Goal: Information Seeking & Learning: Learn about a topic

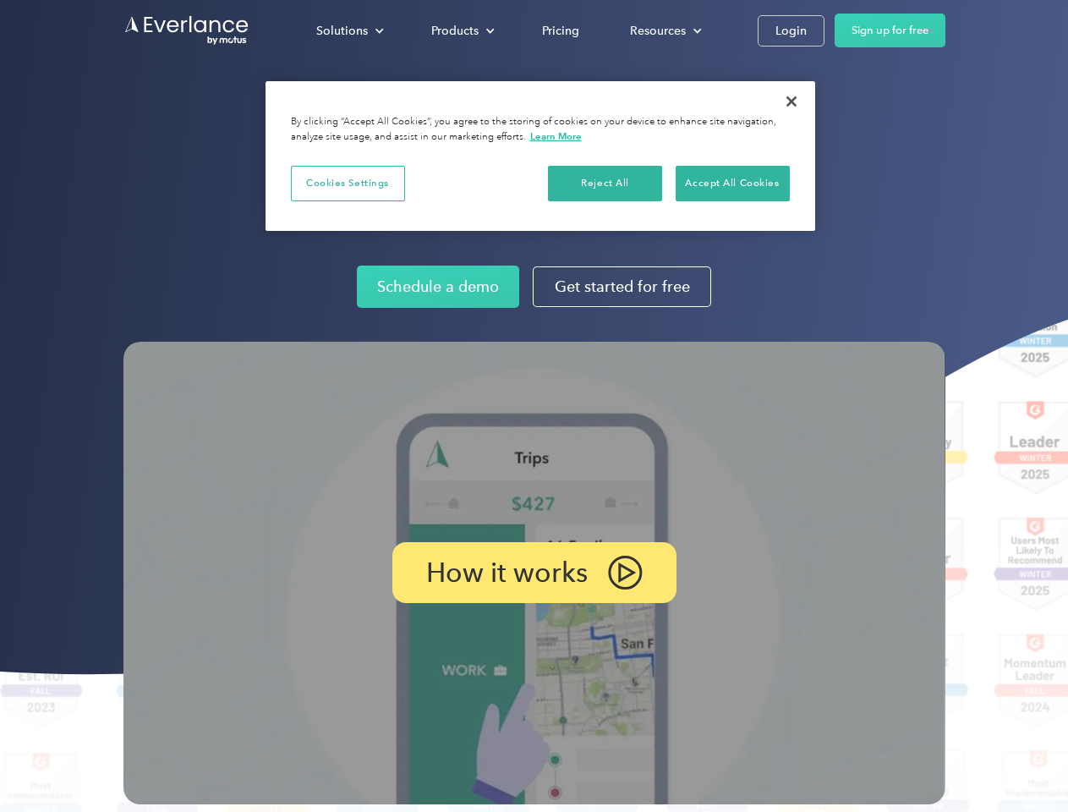
click at [534, 406] on img at bounding box center [534, 573] width 822 height 463
click at [349, 30] on div "Solutions" at bounding box center [342, 30] width 52 height 21
click at [461, 30] on div "Products" at bounding box center [454, 30] width 47 height 21
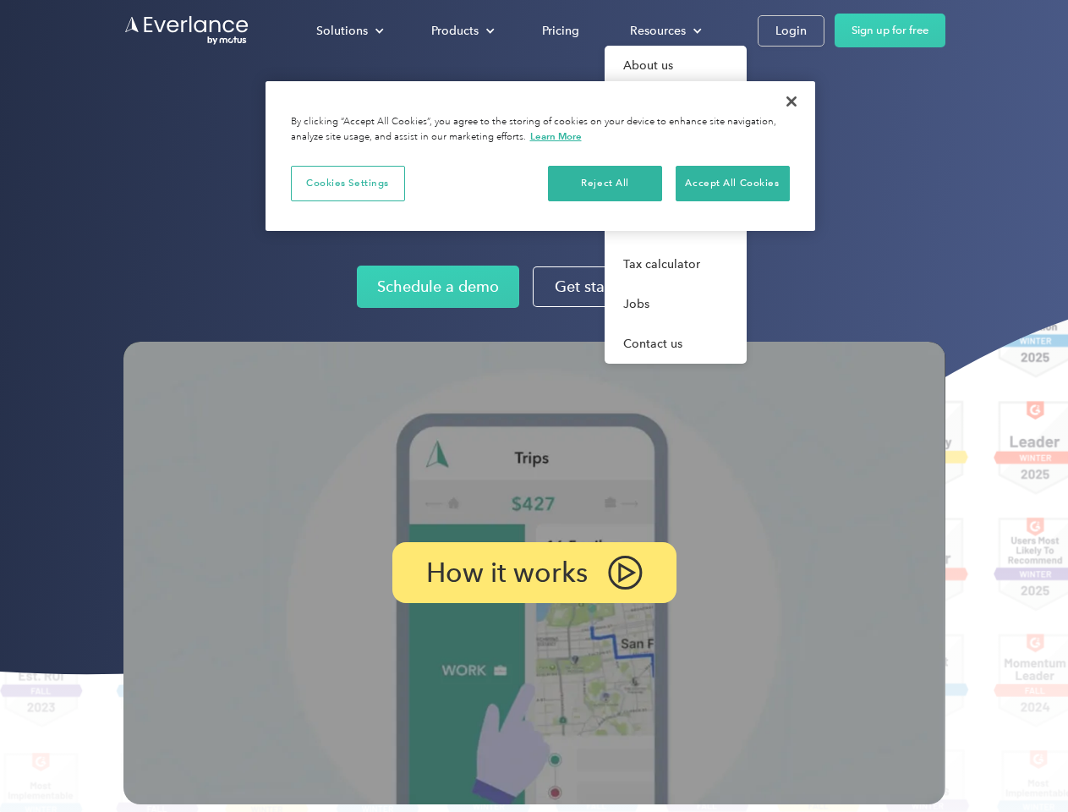
click at [664, 30] on div "Resources" at bounding box center [658, 30] width 56 height 21
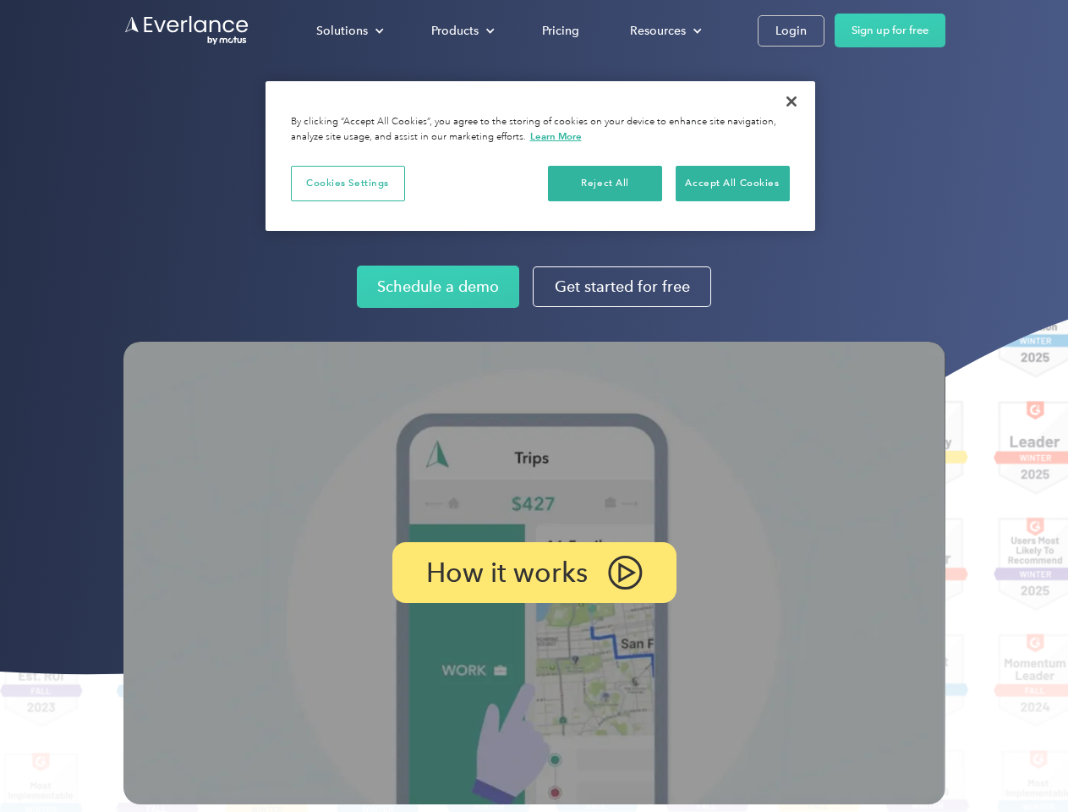
click at [534, 572] on p "How it works" at bounding box center [507, 572] width 162 height 20
click at [348, 183] on button "Cookies Settings" at bounding box center [348, 184] width 114 height 36
click at [0, 0] on div "When you visit any website, it may store or retrieve information on your browse…" at bounding box center [0, 0] width 0 height 0
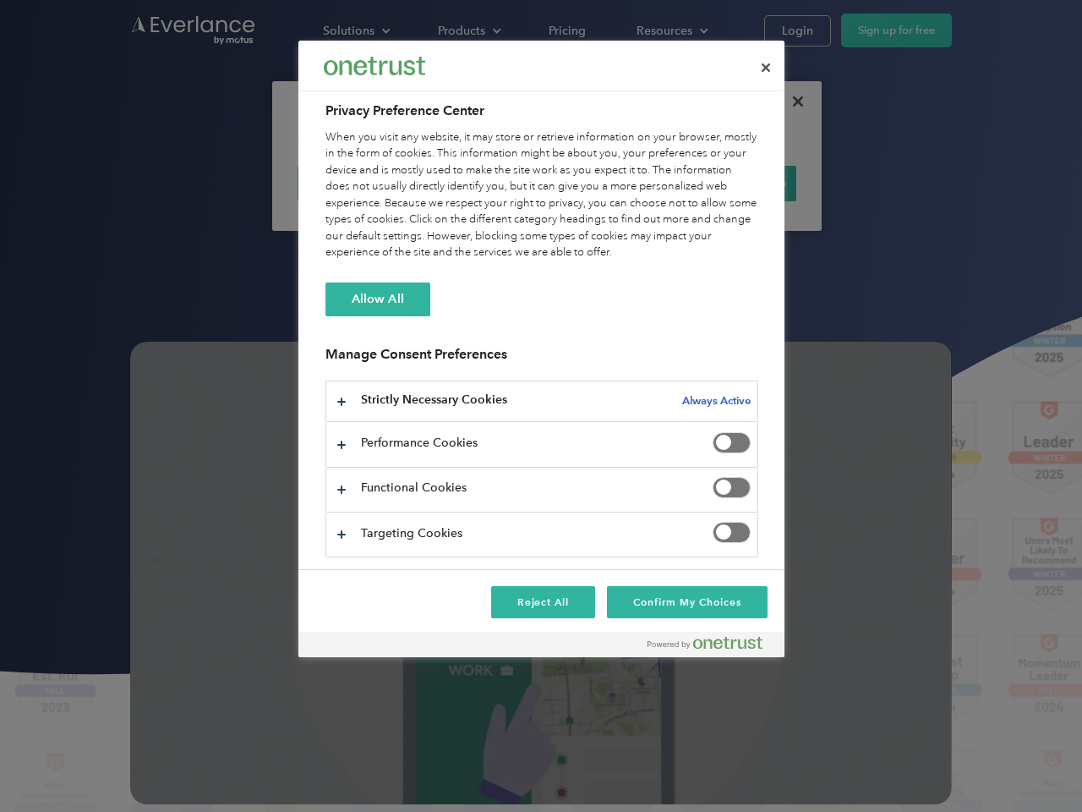
click at [732, 183] on div "When you visit any website, it may store or retrieve information on your browse…" at bounding box center [542, 195] width 433 height 132
click at [791, 101] on div at bounding box center [541, 406] width 1082 height 812
